Goal: Task Accomplishment & Management: Manage account settings

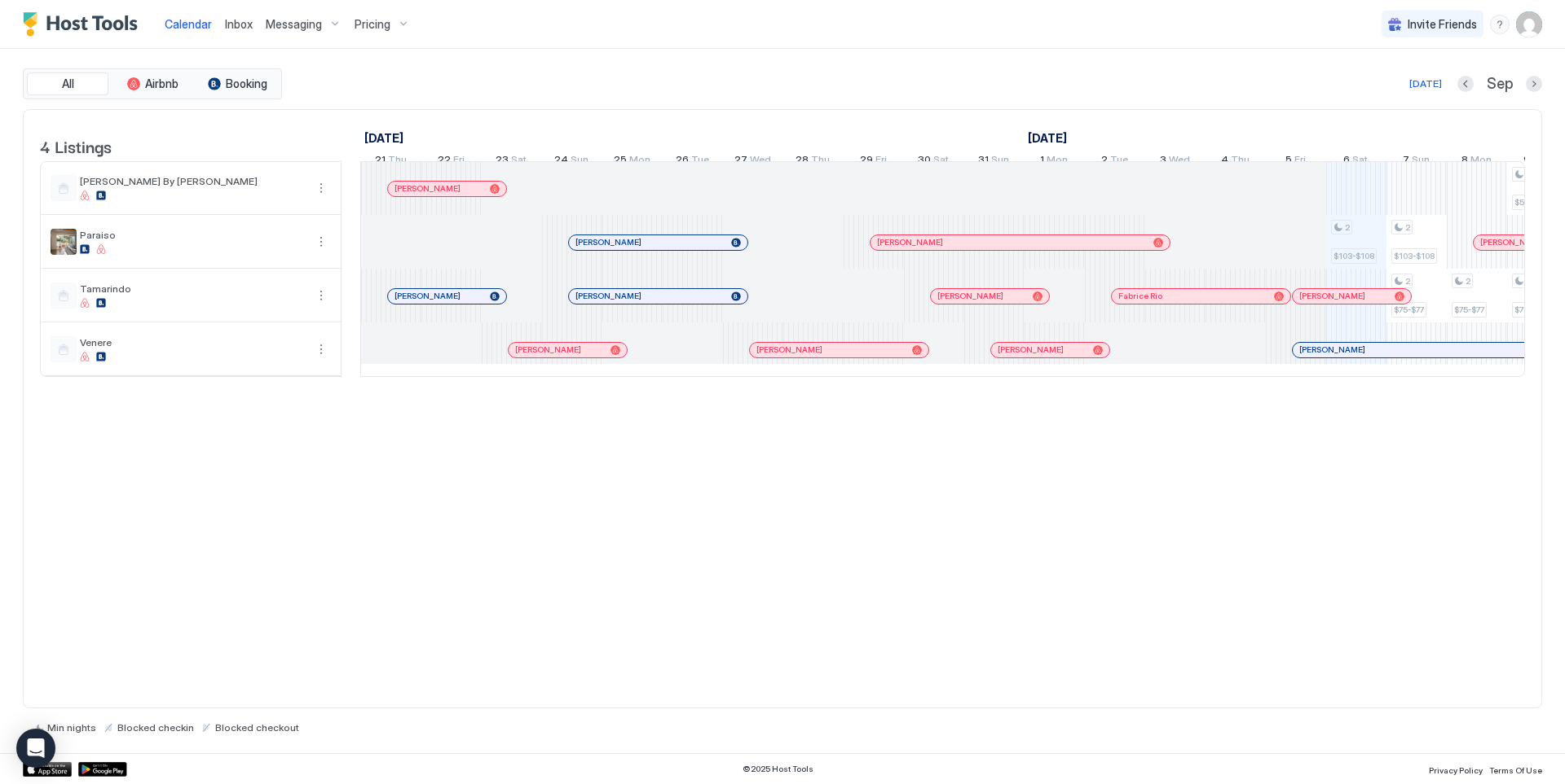
scroll to position [0, 906]
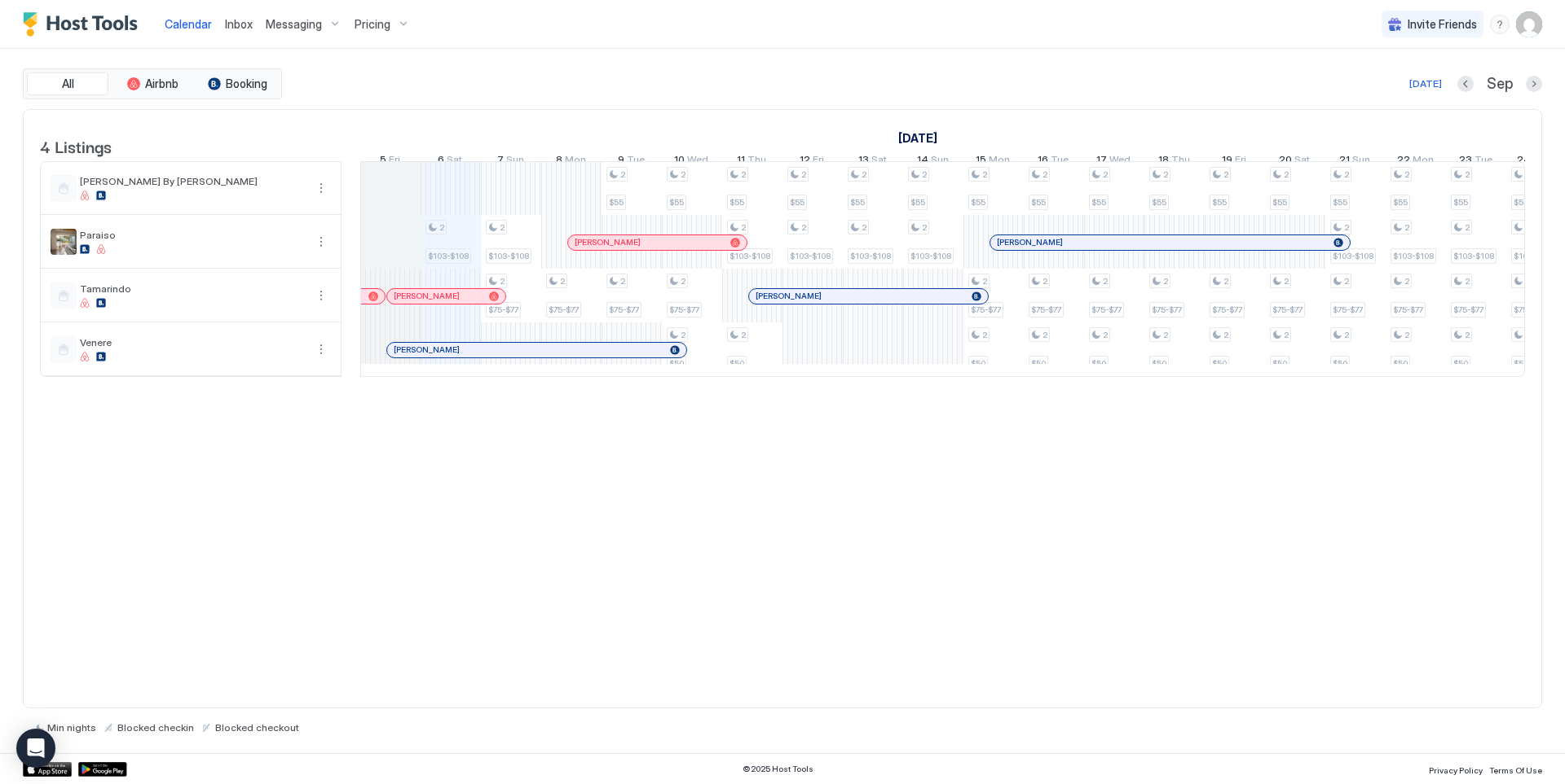
click at [226, 29] on span "Inbox" at bounding box center [238, 24] width 27 height 14
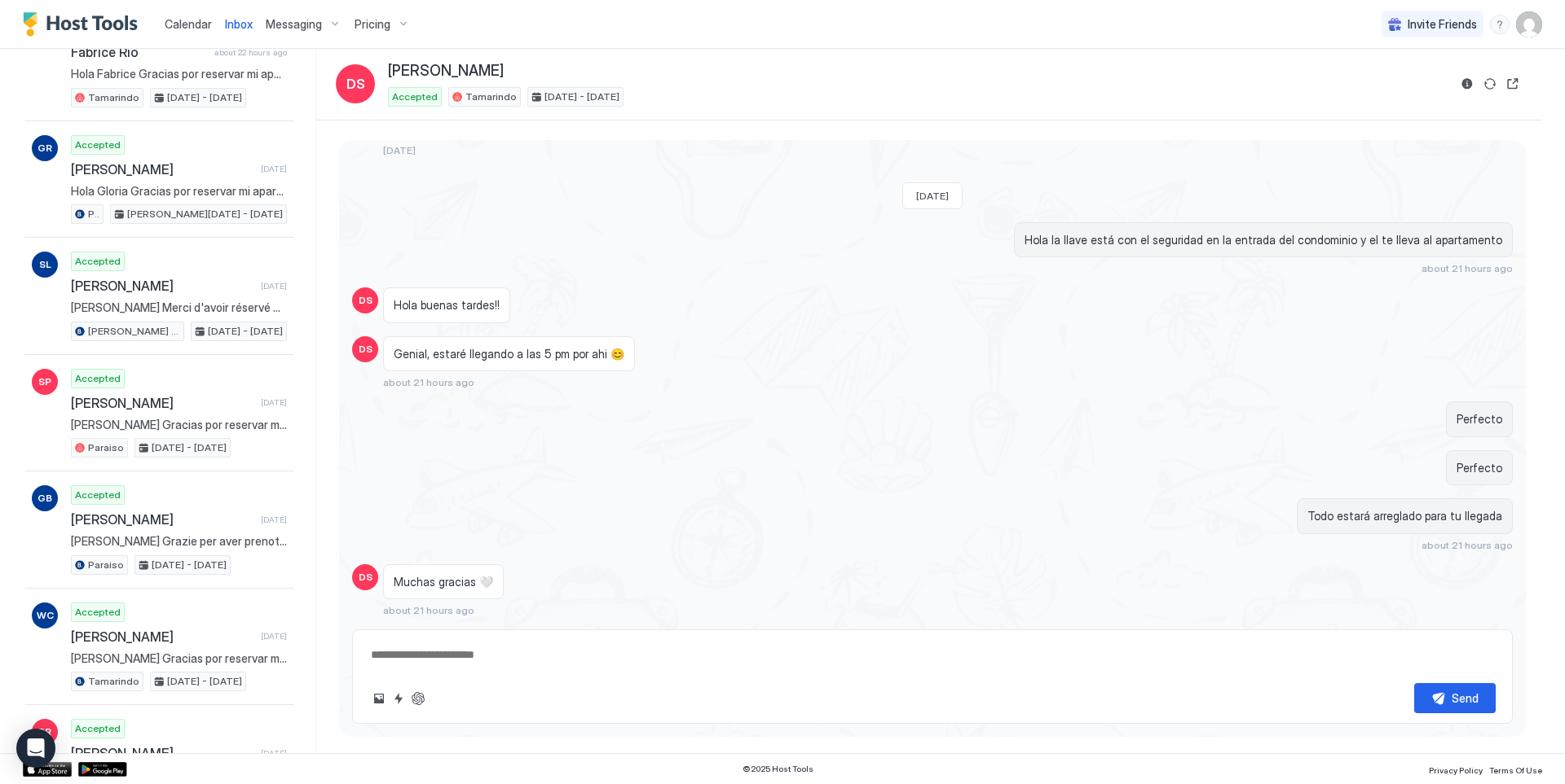
scroll to position [293, 0]
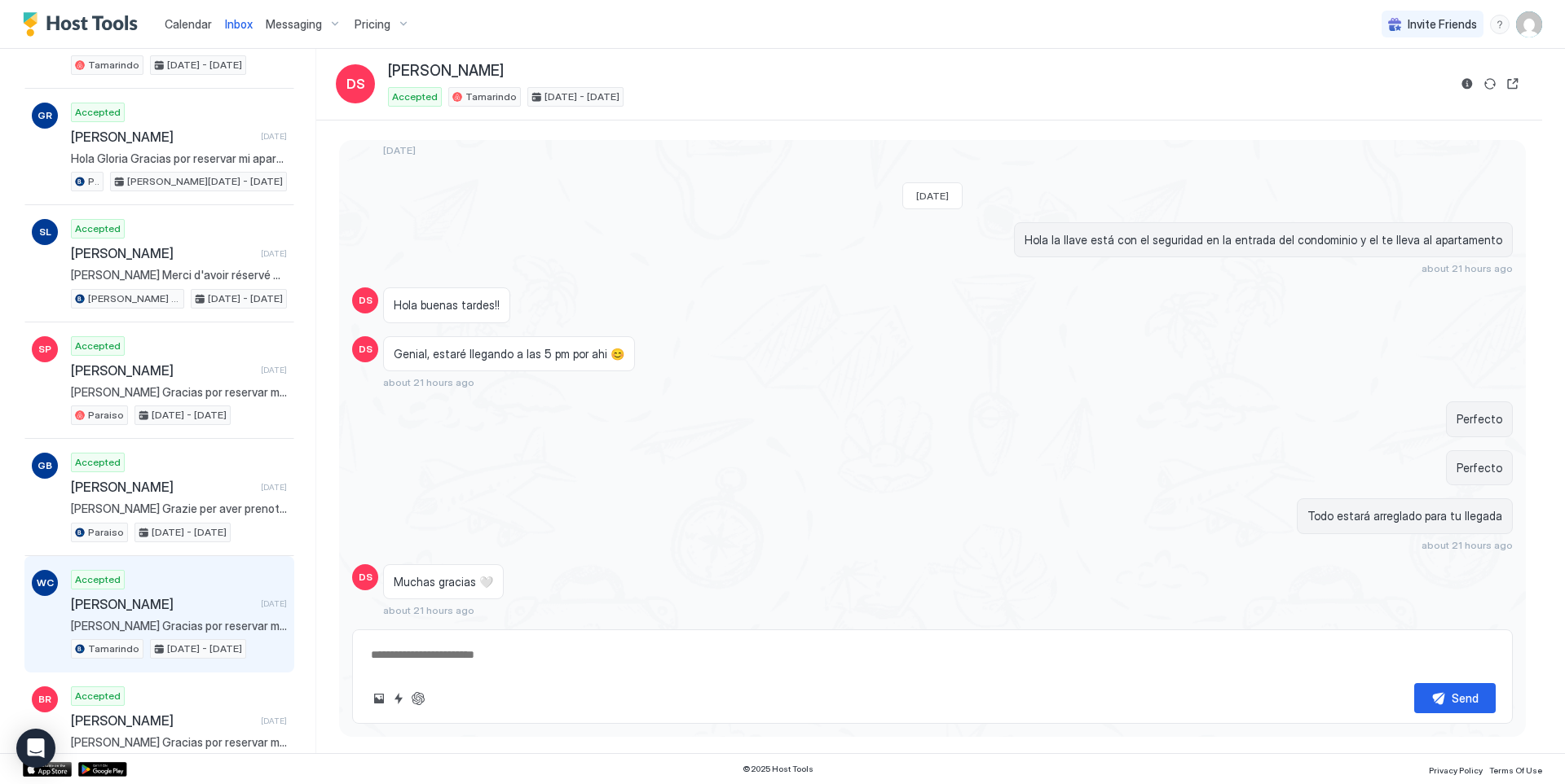
click at [202, 634] on div "Accepted [PERSON_NAME] [DATE] [PERSON_NAME] Gracias por reservar mi apartamento…" at bounding box center [179, 615] width 216 height 90
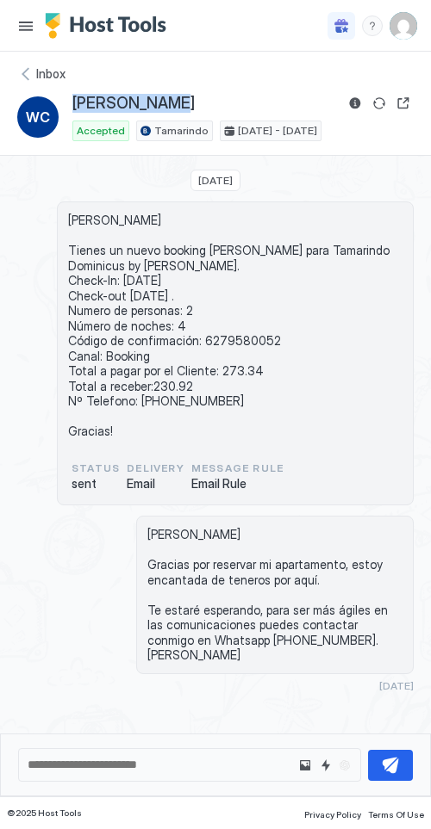
drag, startPoint x: 160, startPoint y: 102, endPoint x: 76, endPoint y: 103, distance: 84.4
click at [76, 103] on div "[PERSON_NAME]" at bounding box center [242, 103] width 341 height 21
copy span "[PERSON_NAME]"
click at [213, 339] on span "[PERSON_NAME] Tienes un nuevo booking [PERSON_NAME] para Tamarindo Dominicus by…" at bounding box center [235, 326] width 334 height 227
click at [221, 337] on span "[PERSON_NAME] Tienes un nuevo booking [PERSON_NAME] para Tamarindo Dominicus by…" at bounding box center [235, 326] width 334 height 227
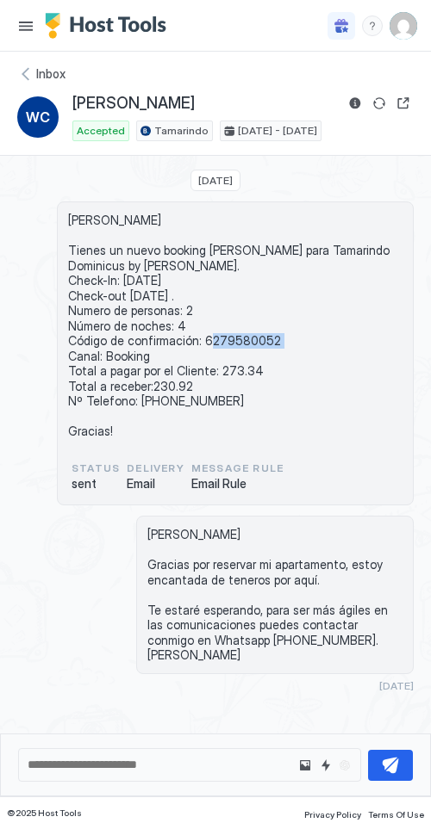
click at [221, 337] on span "[PERSON_NAME] Tienes un nuevo booking [PERSON_NAME] para Tamarindo Dominicus by…" at bounding box center [235, 326] width 334 height 227
copy span "6279580052"
drag, startPoint x: 259, startPoint y: 371, endPoint x: 214, endPoint y: 369, distance: 44.8
click at [214, 369] on span "[PERSON_NAME] Tienes un nuevo booking [PERSON_NAME] para Tamarindo Dominicus by…" at bounding box center [235, 326] width 334 height 227
copy span "273.34"
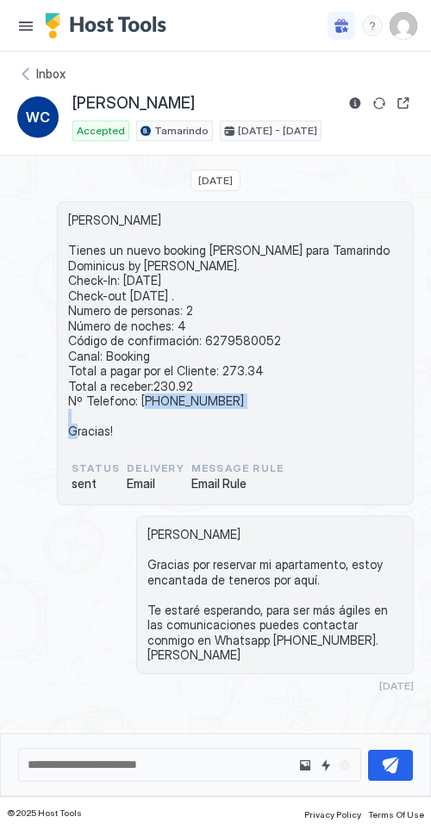
drag, startPoint x: 244, startPoint y: 398, endPoint x: 137, endPoint y: 399, distance: 106.8
click at [137, 399] on span "[PERSON_NAME] Tienes un nuevo booking [PERSON_NAME] para Tamarindo Dominicus by…" at bounding box center [235, 326] width 334 height 227
copy span "[PHONE_NUMBER]"
click at [34, 70] on div "Inbox" at bounding box center [215, 73] width 396 height 17
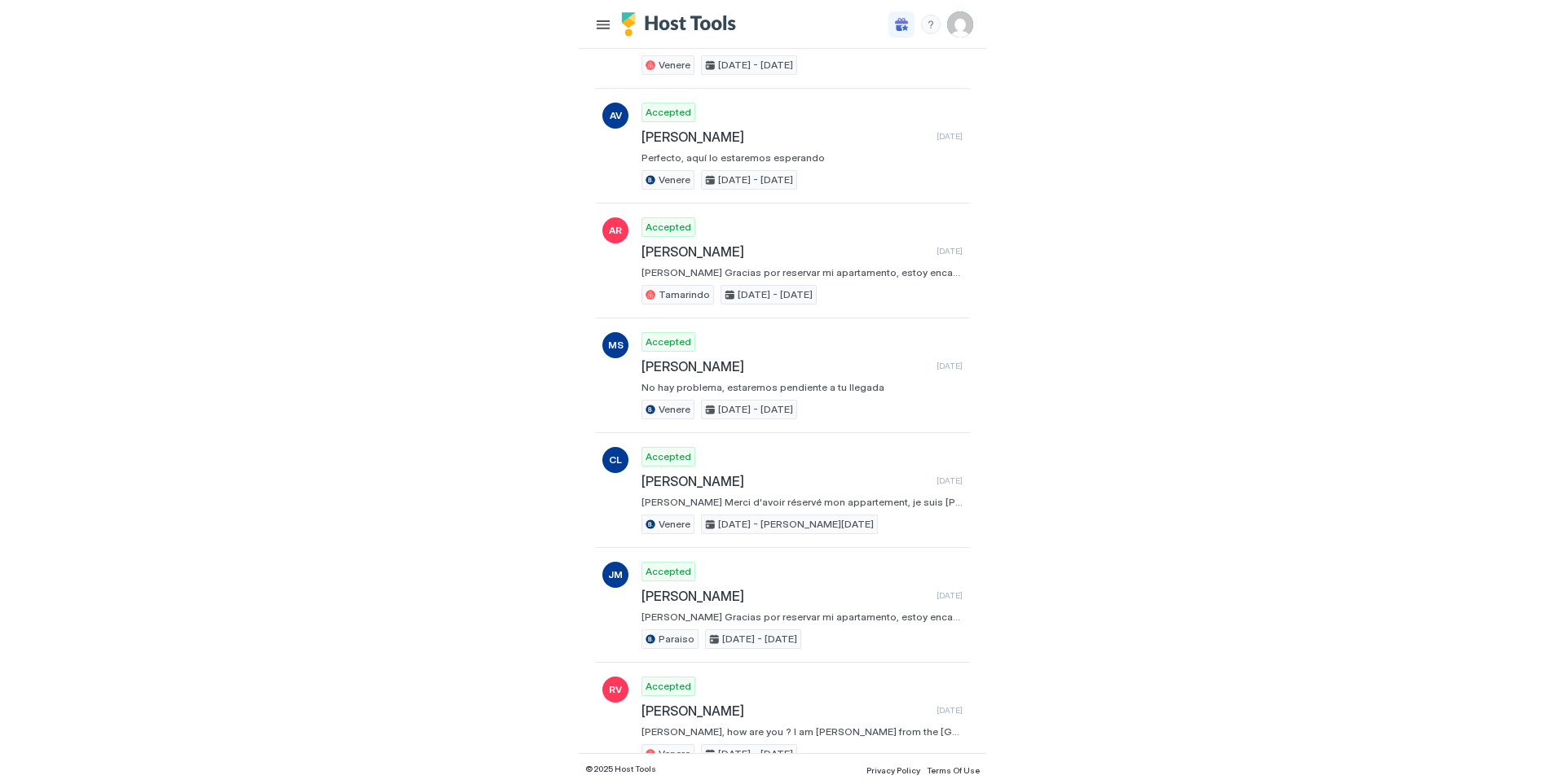
scroll to position [978, 0]
